Goal: Transaction & Acquisition: Purchase product/service

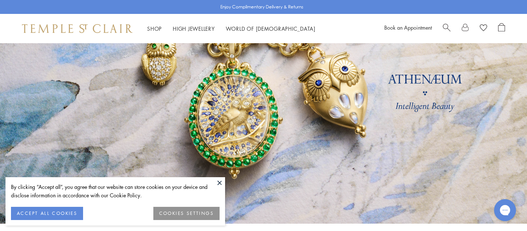
scroll to position [79, 0]
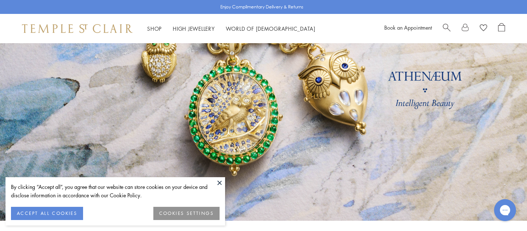
click at [194, 214] on button "COOKIES SETTINGS" at bounding box center [186, 213] width 66 height 13
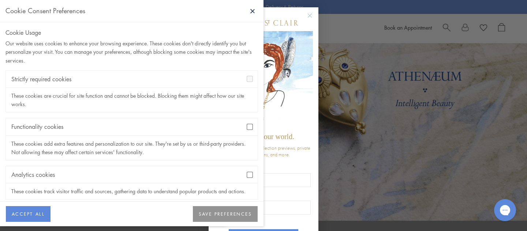
click at [255, 170] on div "Analytics cookies" at bounding box center [132, 174] width 252 height 17
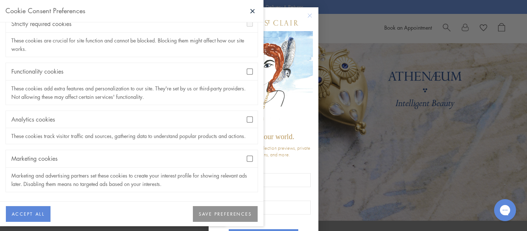
scroll to position [0, 0]
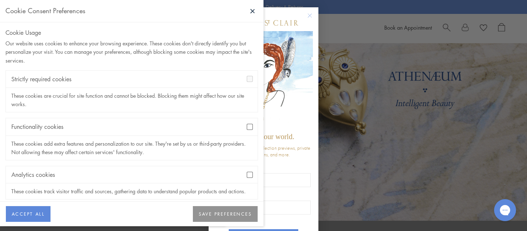
click at [230, 216] on button "SAVE PREFERENCES" at bounding box center [225, 214] width 65 height 16
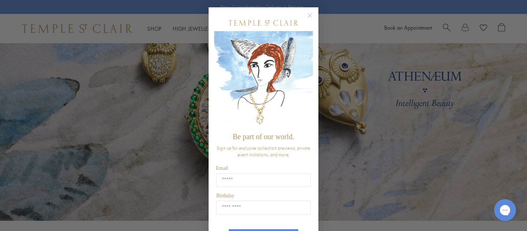
click at [311, 13] on circle "Close dialog" at bounding box center [310, 15] width 9 height 9
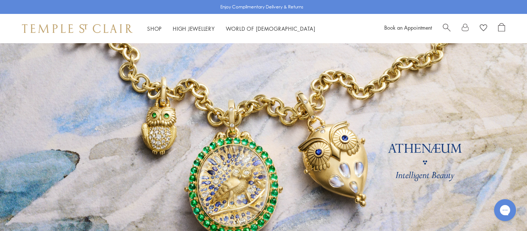
scroll to position [5, 0]
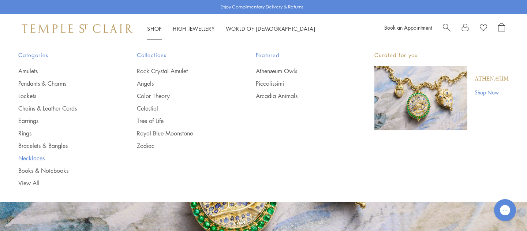
click at [29, 156] on link "Necklaces" at bounding box center [62, 158] width 89 height 8
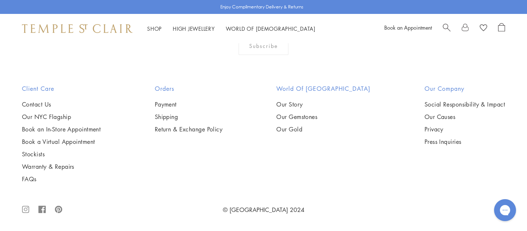
scroll to position [2388, 0]
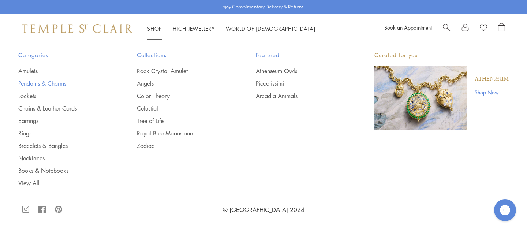
click at [55, 83] on link "Pendants & Charms" at bounding box center [62, 83] width 89 height 8
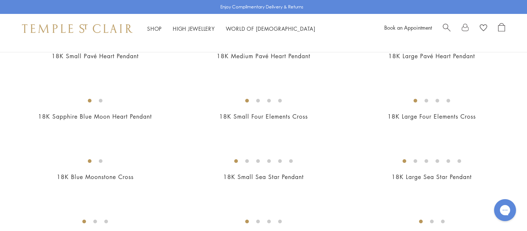
scroll to position [707, 0]
click at [0, 0] on img at bounding box center [0, 0] width 0 height 0
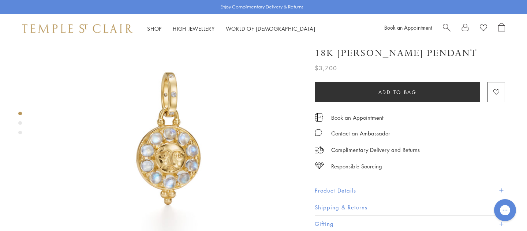
scroll to position [26, 0]
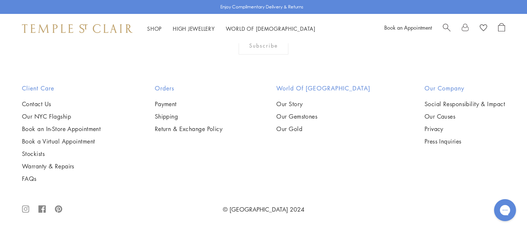
scroll to position [4502, 0]
